Goal: Information Seeking & Learning: Learn about a topic

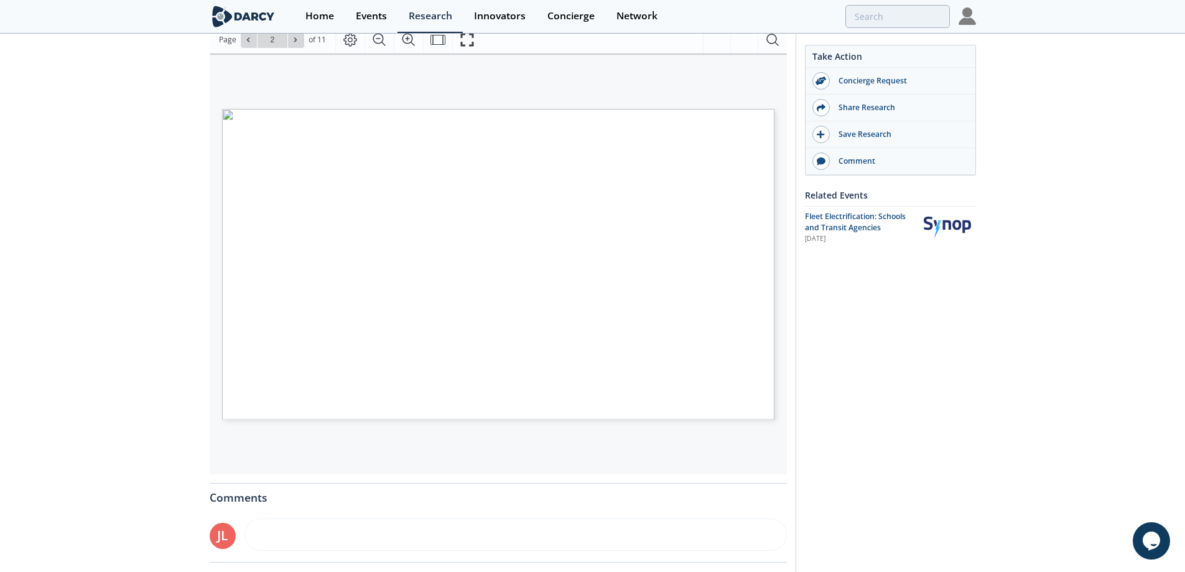
scroll to position [187, 0]
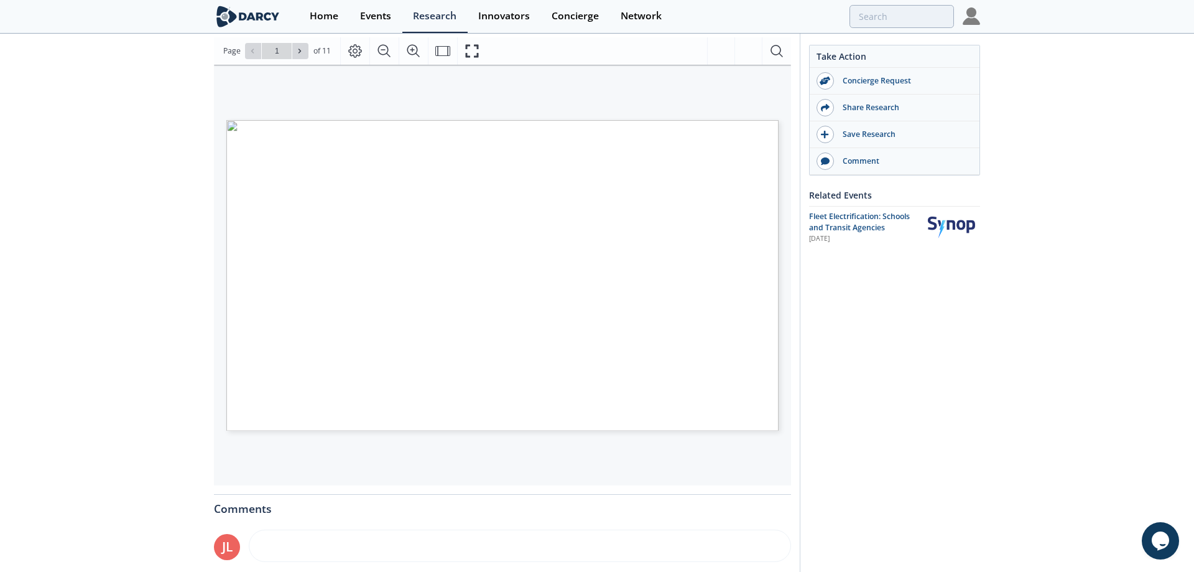
type input "2"
type input "3"
type input "4"
type input "5"
type input "1"
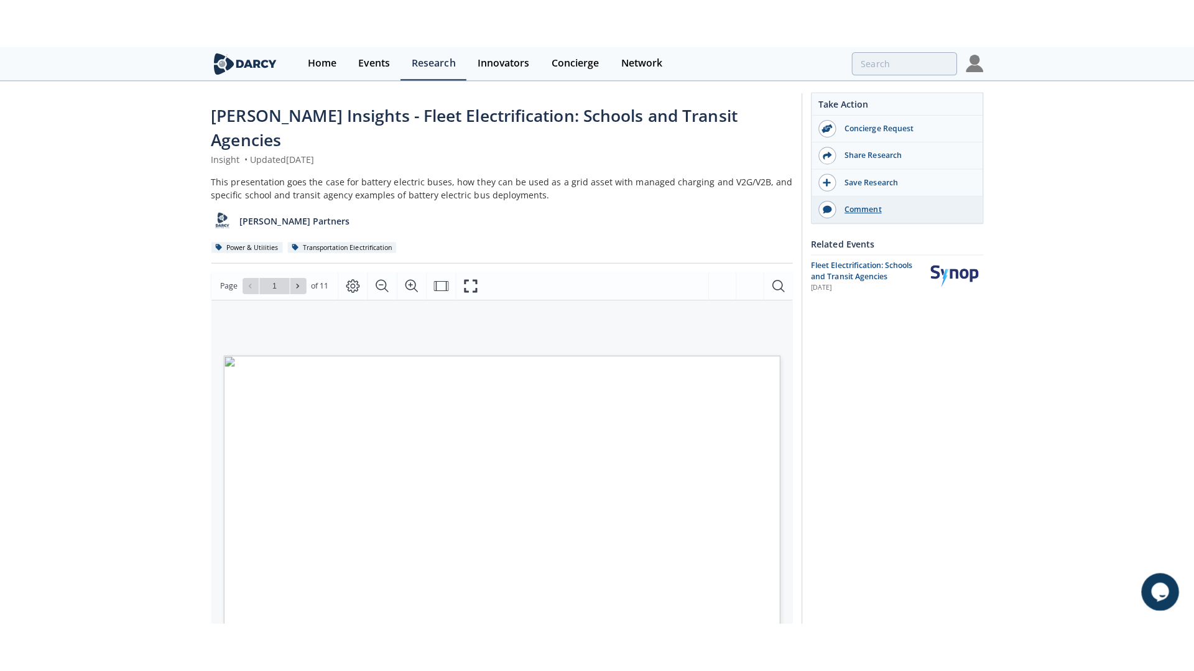
scroll to position [0, 0]
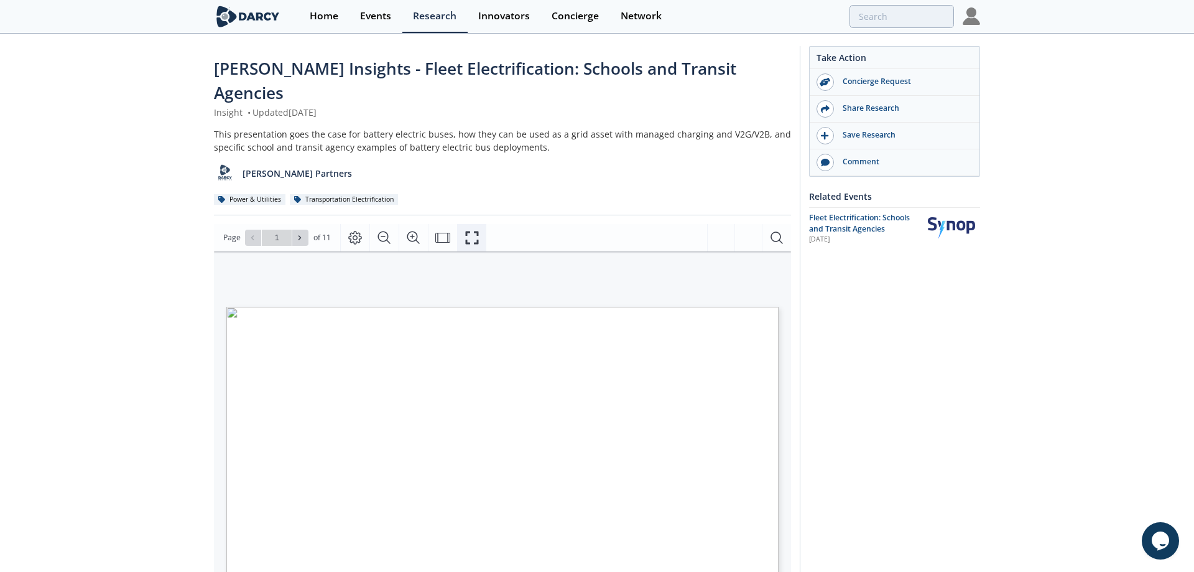
drag, startPoint x: 476, startPoint y: 211, endPoint x: 509, endPoint y: 361, distance: 153.5
click at [476, 230] on icon "Fullscreen" at bounding box center [472, 237] width 15 height 15
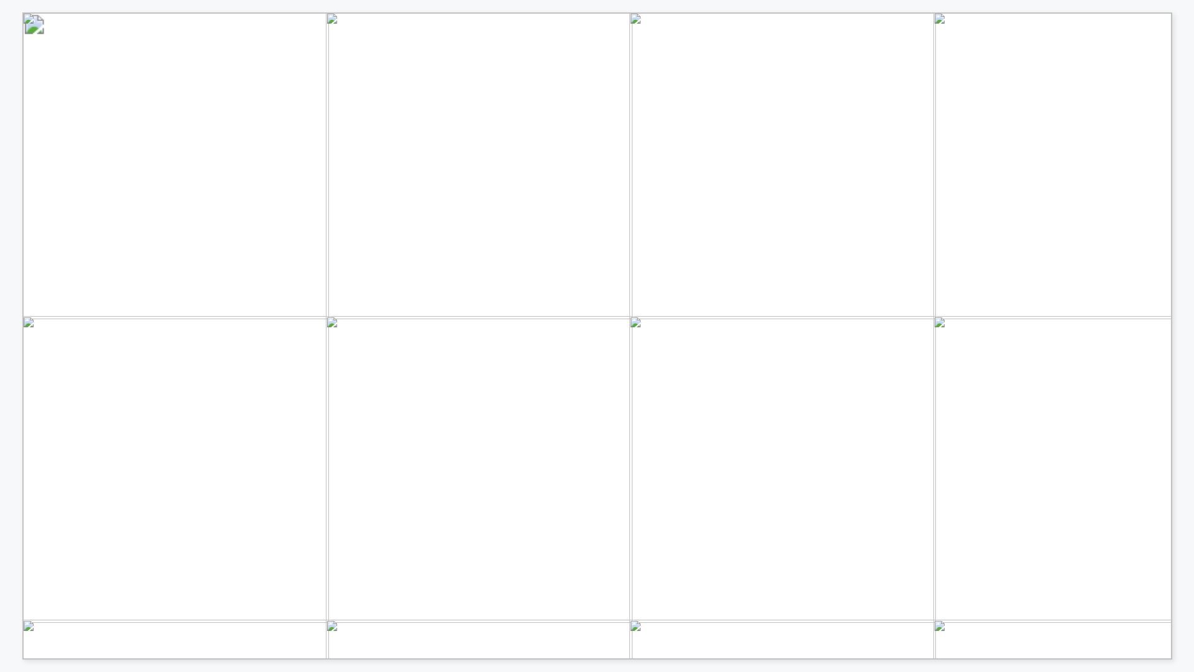
drag, startPoint x: 621, startPoint y: 162, endPoint x: 771, endPoint y: 190, distance: 153.1
click at [771, 12] on p "In this event, and Utilities and fleet operators alike want to electrify vehicl…" at bounding box center [1129, 12] width 2215 height 0
drag, startPoint x: 798, startPoint y: 367, endPoint x: 598, endPoint y: 163, distance: 285.9
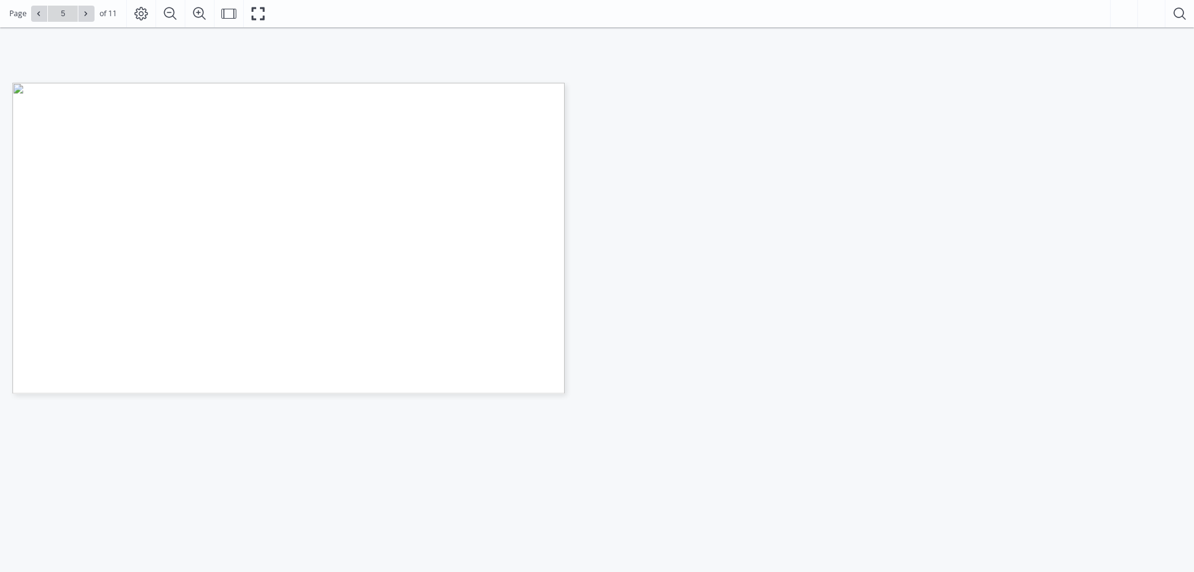
type input "6"
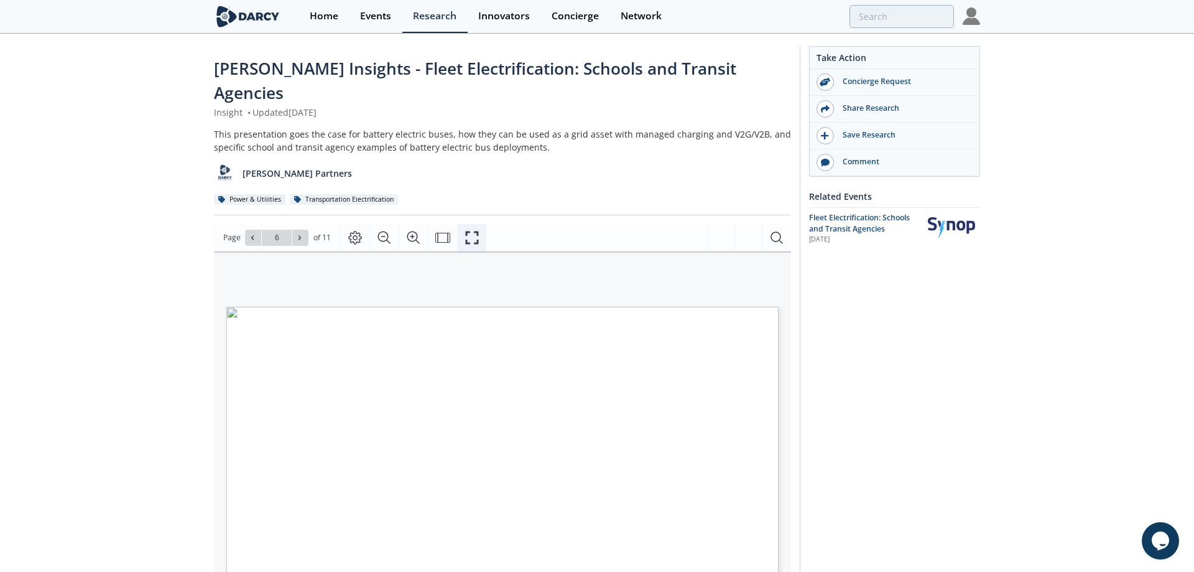
click at [473, 230] on icon "Fullscreen" at bounding box center [472, 237] width 15 height 15
